Goal: Book appointment/travel/reservation

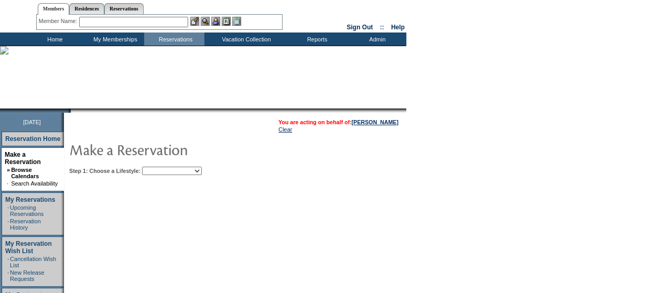
scroll to position [26, 0]
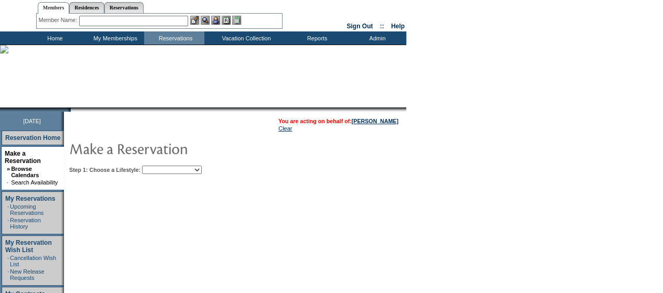
click at [195, 170] on select "Beach Leisure Metropolitan Mountain OIAL for Adventure OIAL for Couples OIAL fo…" at bounding box center [172, 170] width 60 height 8
select select "Beach"
click at [160, 166] on select "Beach Leisure Metropolitan Mountain OIAL for Adventure OIAL for Couples OIAL fo…" at bounding box center [172, 170] width 60 height 8
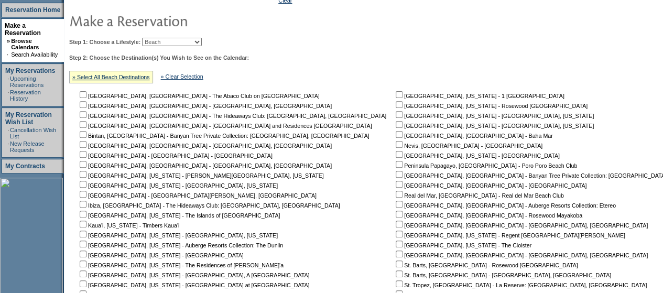
scroll to position [227, 0]
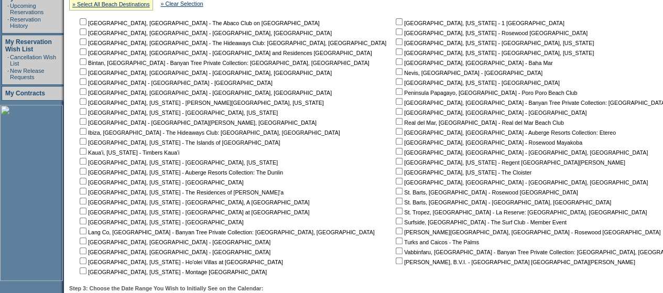
click at [396, 173] on input "checkbox" at bounding box center [399, 171] width 7 height 7
checkbox input "true"
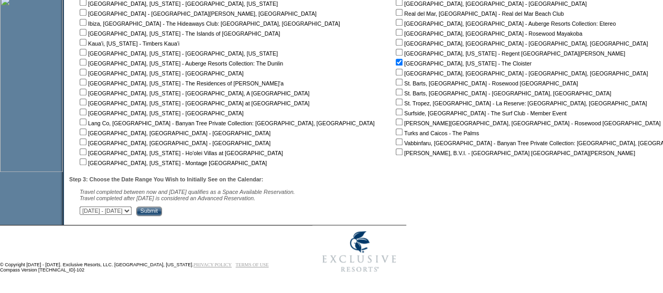
scroll to position [337, 0]
click at [162, 215] on input "Submit" at bounding box center [149, 210] width 26 height 9
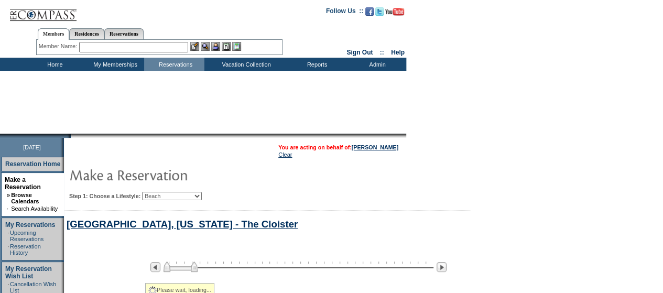
select select "Beach"
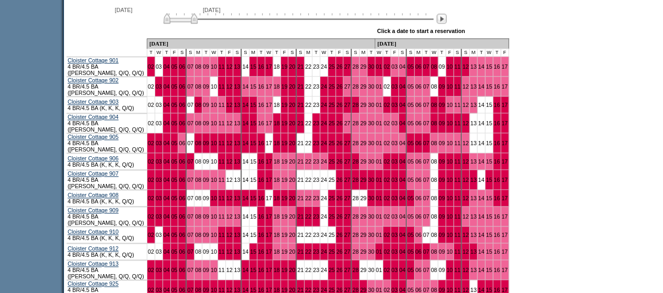
scroll to position [601, 0]
click at [447, 17] on img at bounding box center [442, 18] width 10 height 10
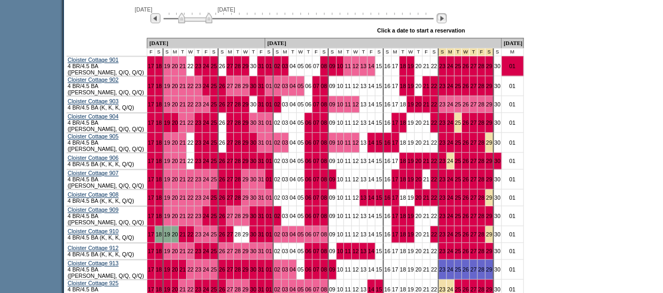
click at [445, 23] on img at bounding box center [442, 18] width 10 height 10
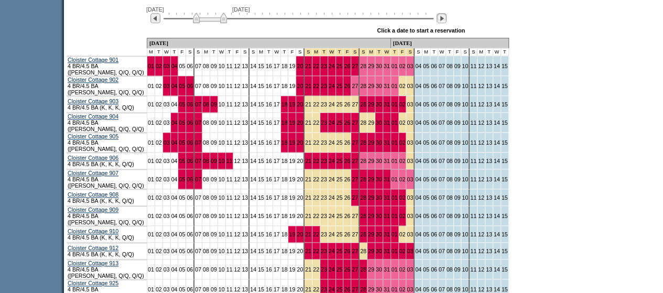
click at [445, 23] on img at bounding box center [442, 18] width 10 height 10
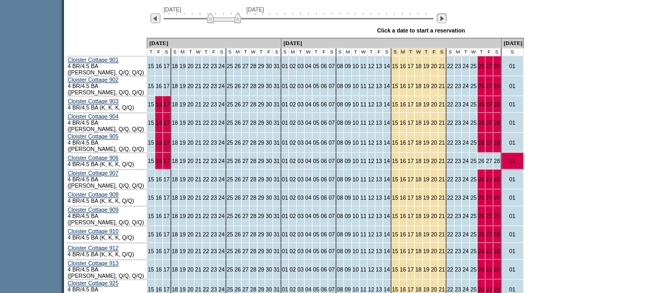
click at [445, 23] on img at bounding box center [442, 18] width 10 height 10
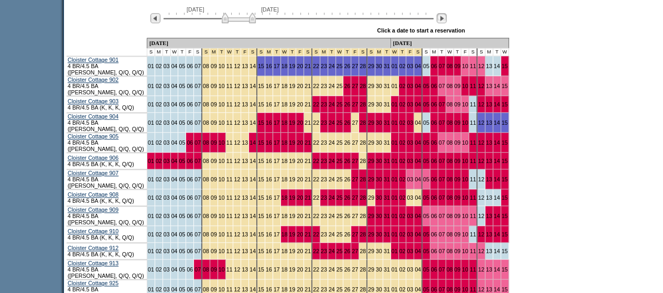
click at [445, 23] on img at bounding box center [442, 18] width 10 height 10
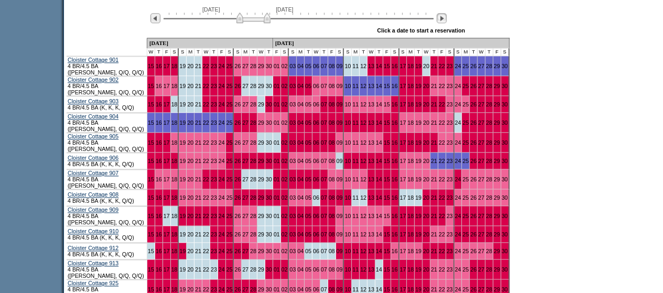
click at [445, 23] on img at bounding box center [442, 18] width 10 height 10
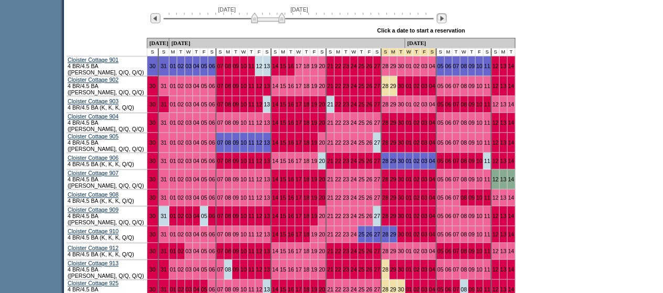
click at [445, 23] on img at bounding box center [442, 18] width 10 height 10
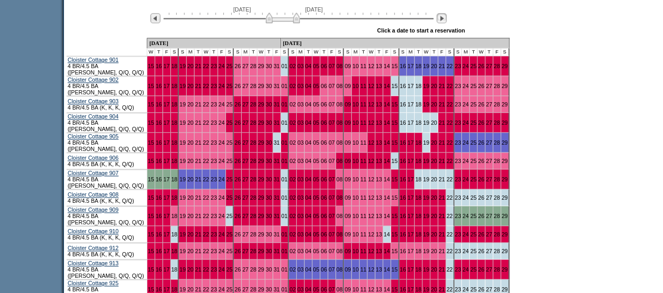
click at [445, 23] on img at bounding box center [442, 18] width 10 height 10
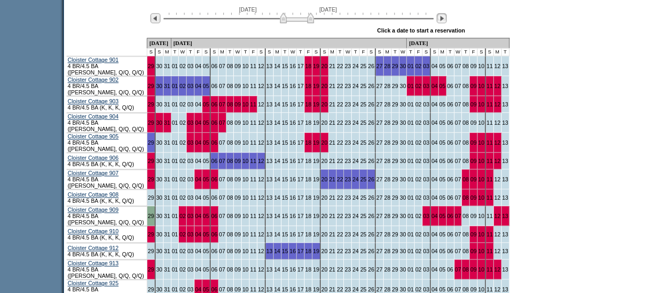
click at [445, 23] on img at bounding box center [442, 18] width 10 height 10
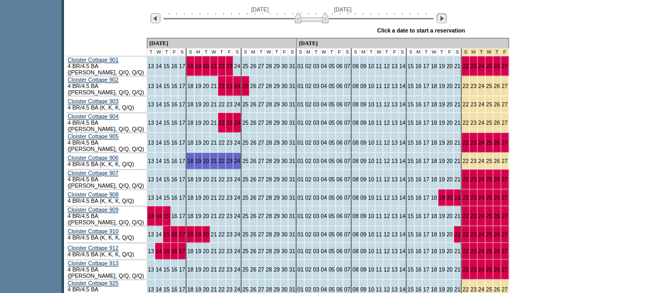
click at [445, 23] on img at bounding box center [442, 18] width 10 height 10
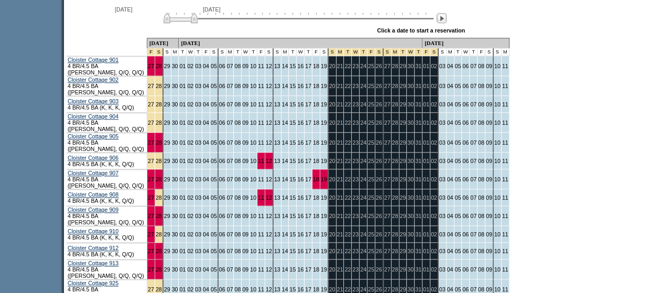
drag, startPoint x: 320, startPoint y: 24, endPoint x: 116, endPoint y: 28, distance: 203.4
click at [116, 28] on div "[DATE] [DATE] » Apply these dates to all the calendars on this page Click a dat…" at bounding box center [400, 19] width 673 height 38
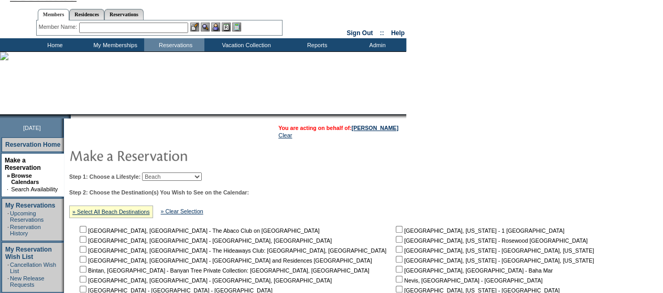
scroll to position [15, 0]
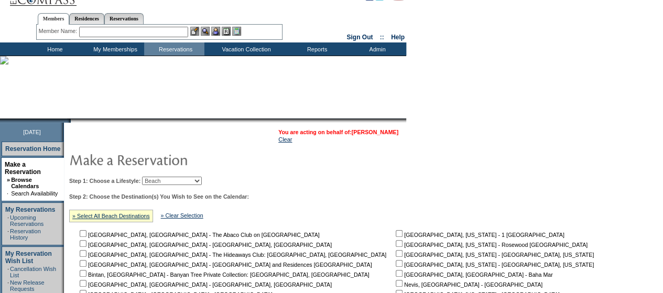
click at [357, 131] on link "[PERSON_NAME]" at bounding box center [375, 132] width 47 height 6
